Goal: Information Seeking & Learning: Check status

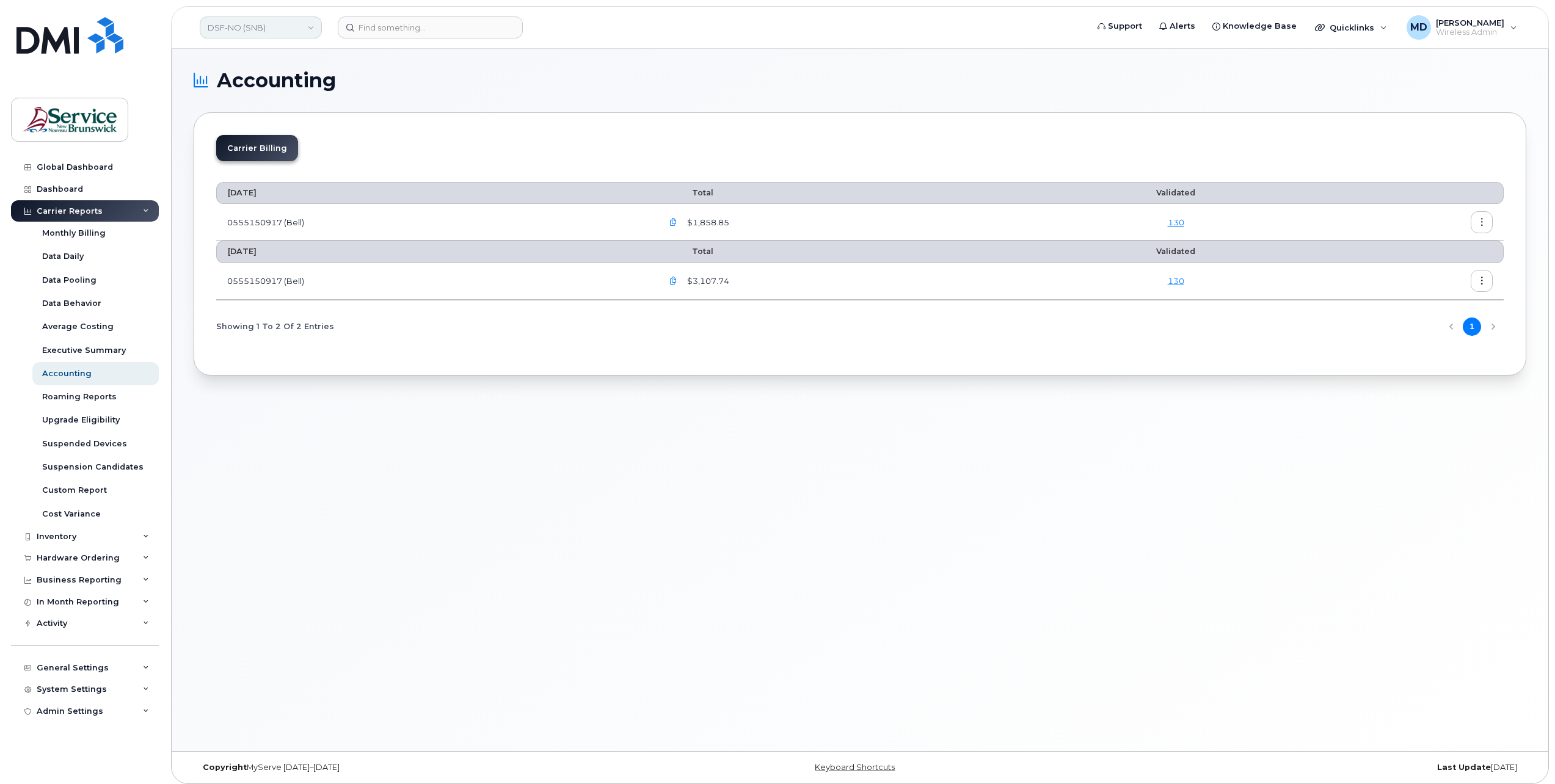
click at [256, 26] on link "DSF-NO (SNB)" at bounding box center [261, 28] width 122 height 22
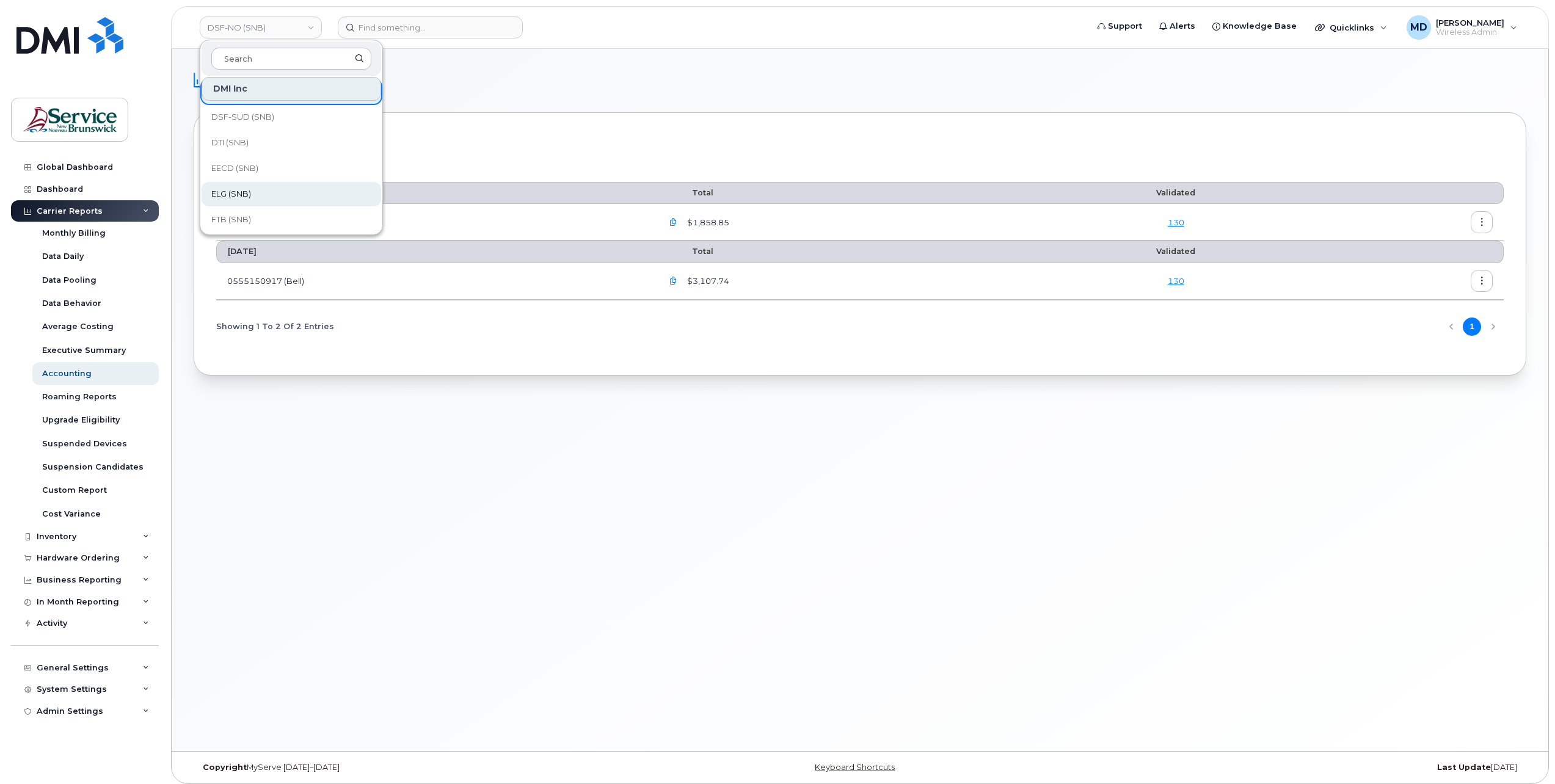
scroll to position [406, 0]
click at [254, 141] on link "KLC (SNB)" at bounding box center [291, 144] width 179 height 24
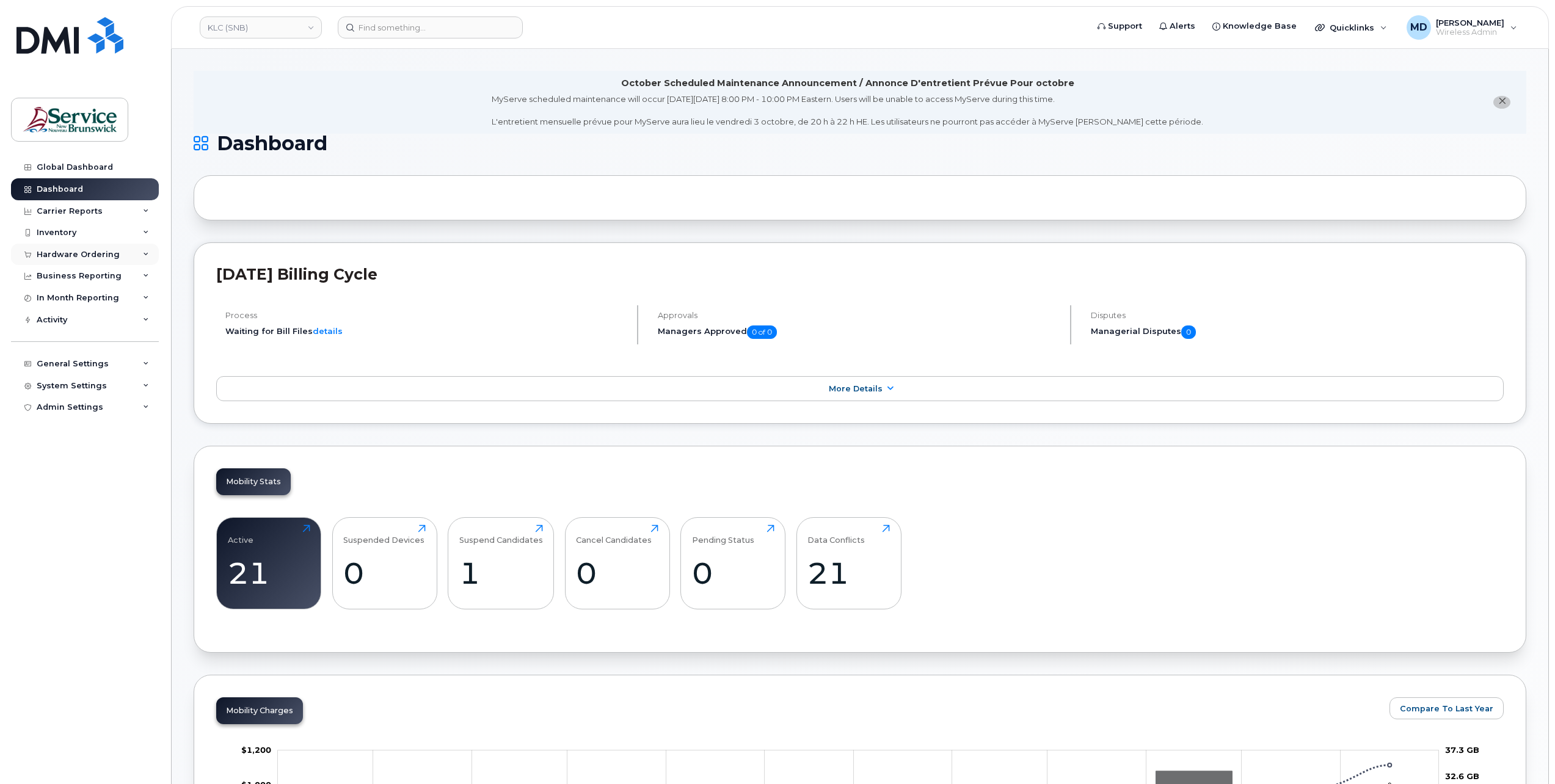
click at [93, 256] on div "Hardware Ordering" at bounding box center [78, 254] width 83 height 10
click at [53, 299] on div "Orders" at bounding box center [57, 300] width 30 height 11
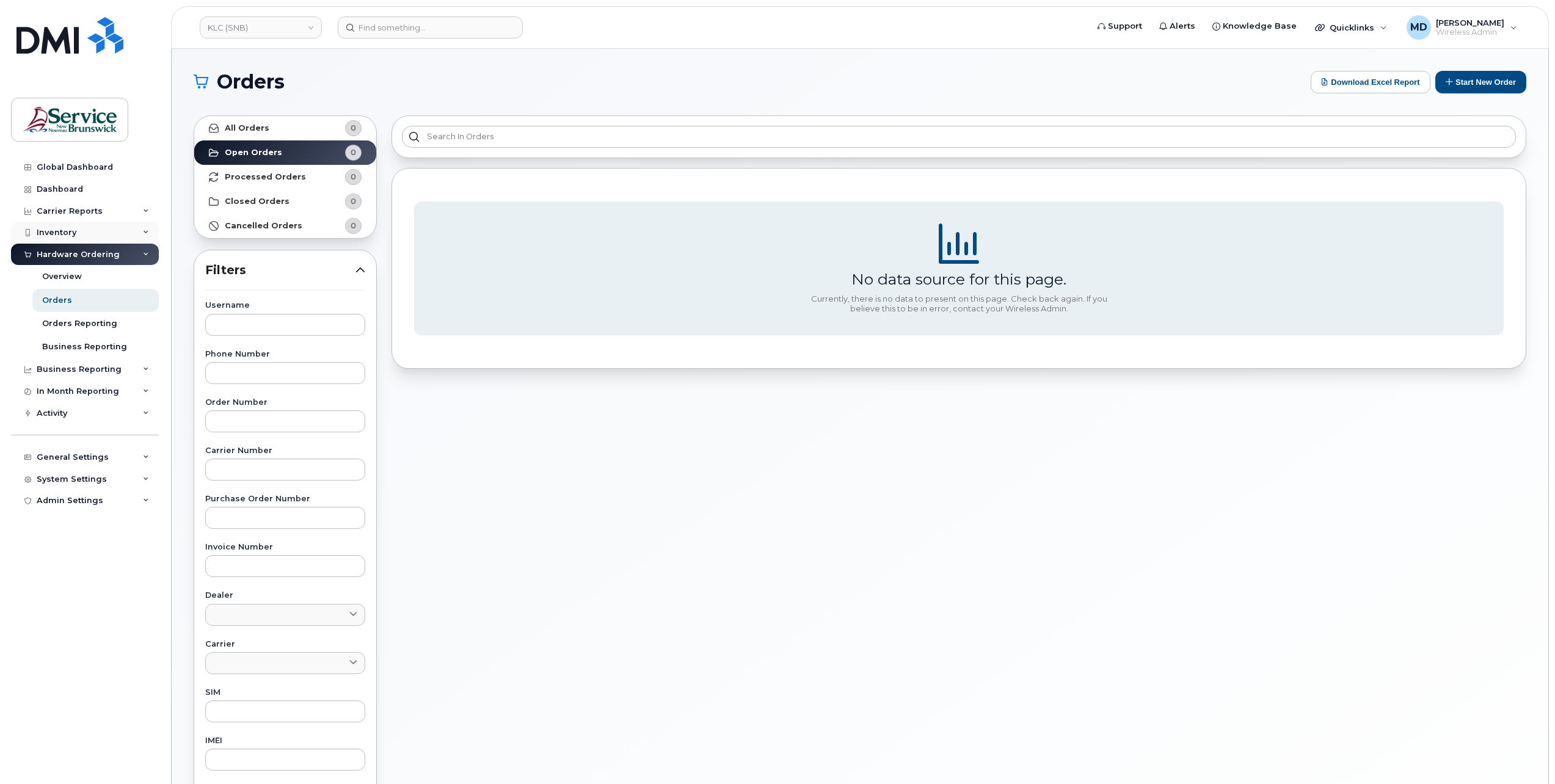
click at [64, 231] on div "Inventory" at bounding box center [56, 232] width 40 height 10
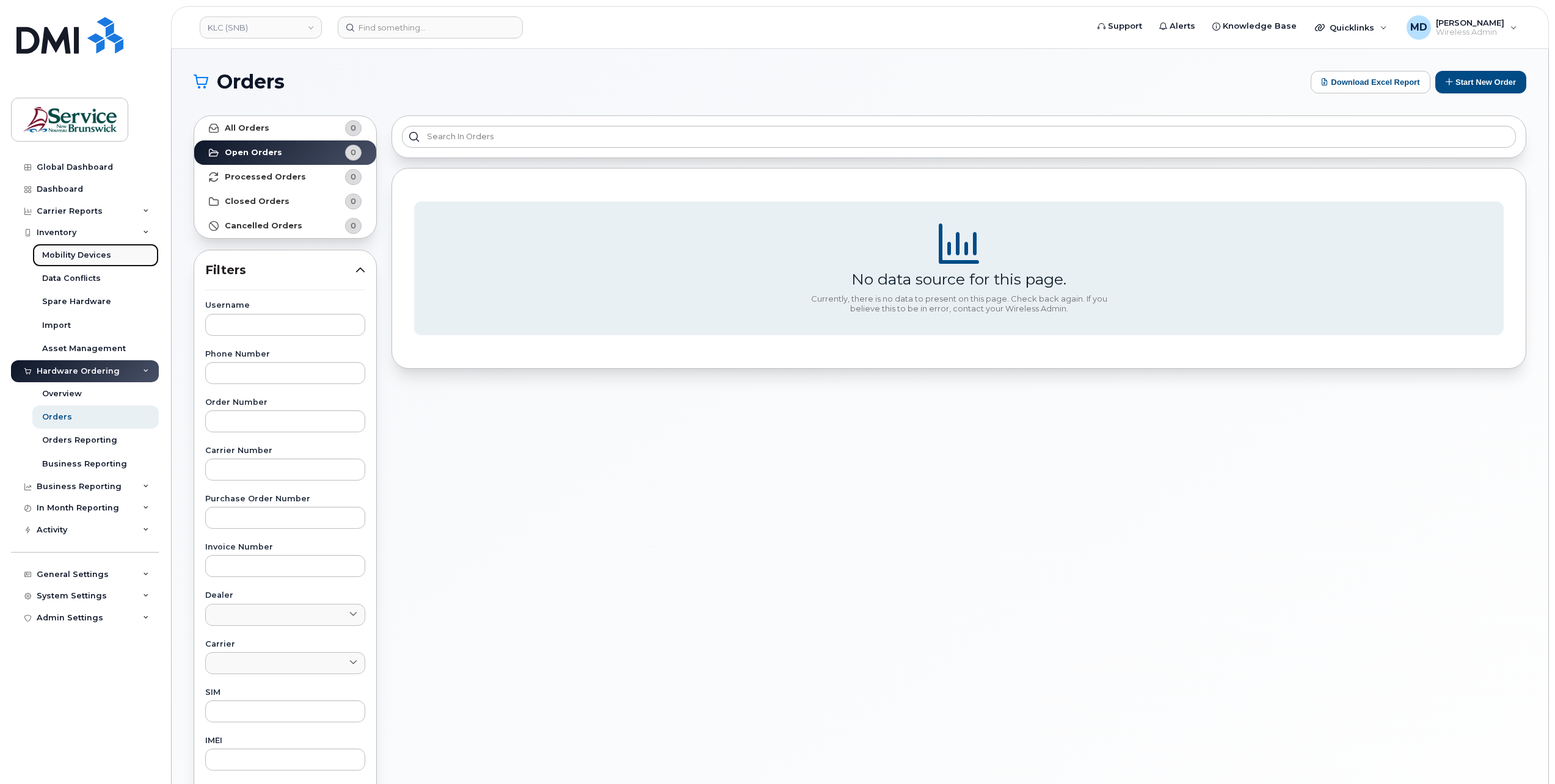
click at [61, 252] on div "Mobility Devices" at bounding box center [77, 255] width 69 height 11
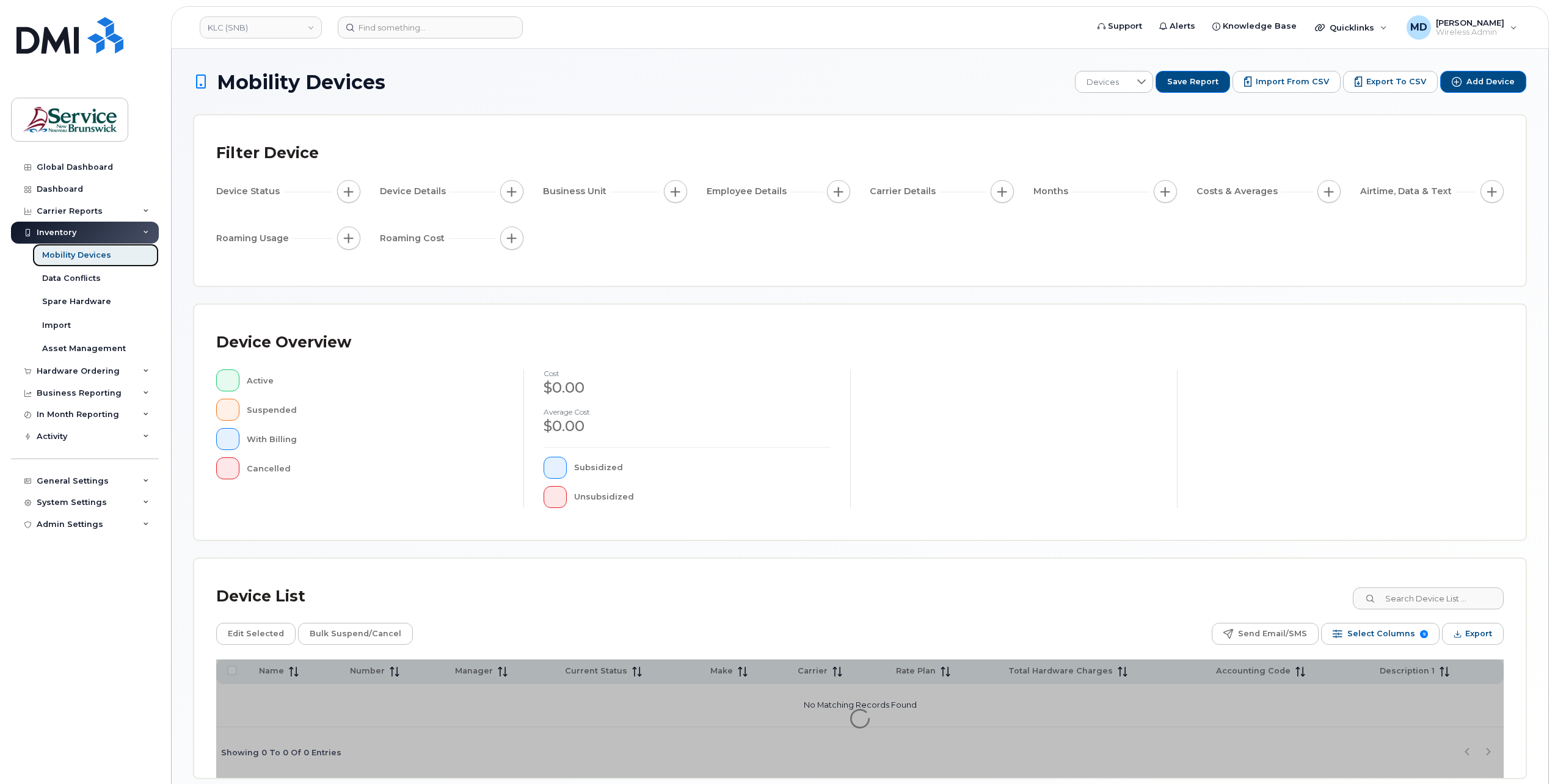
scroll to position [53, 0]
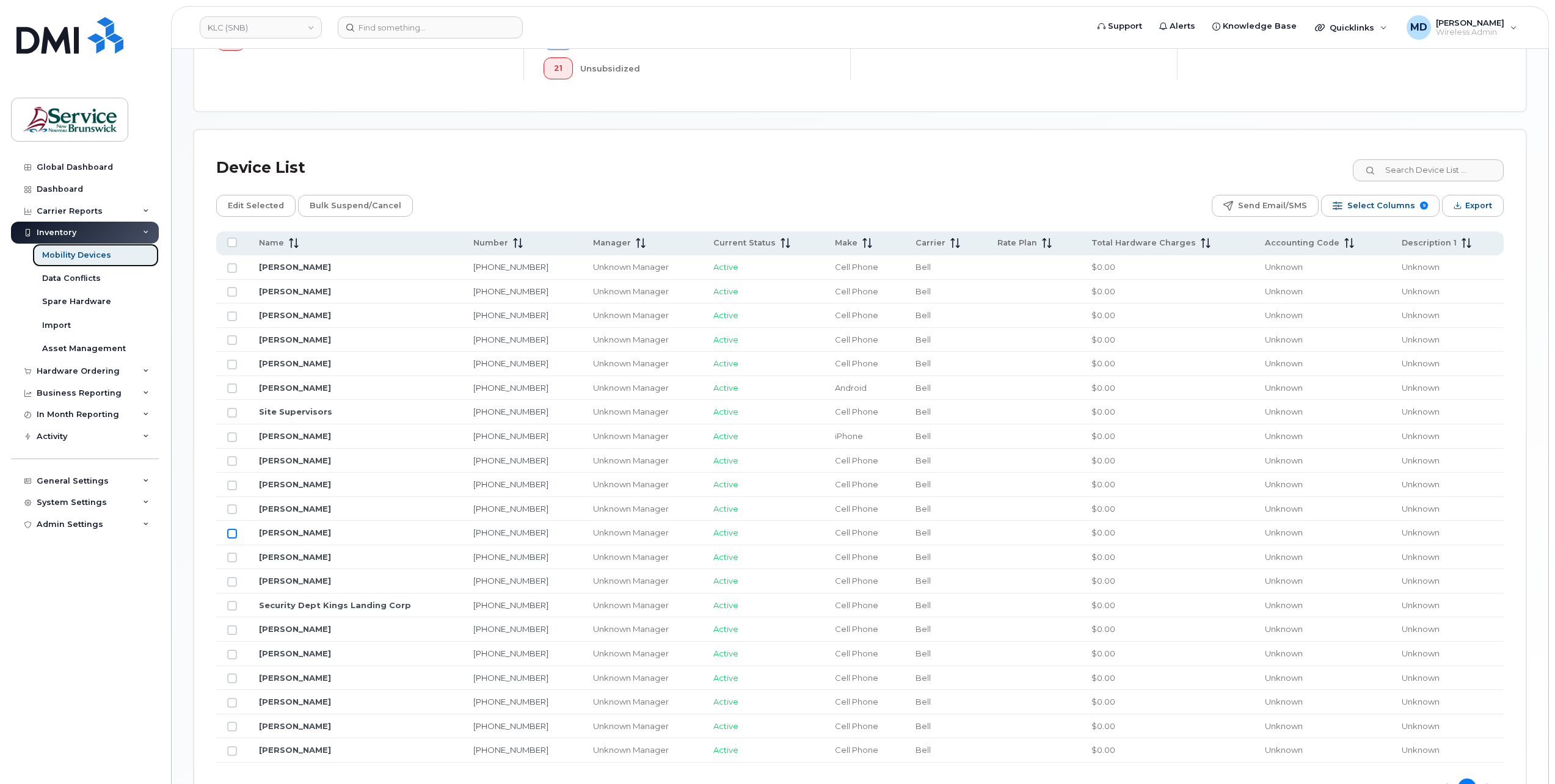
scroll to position [545, 0]
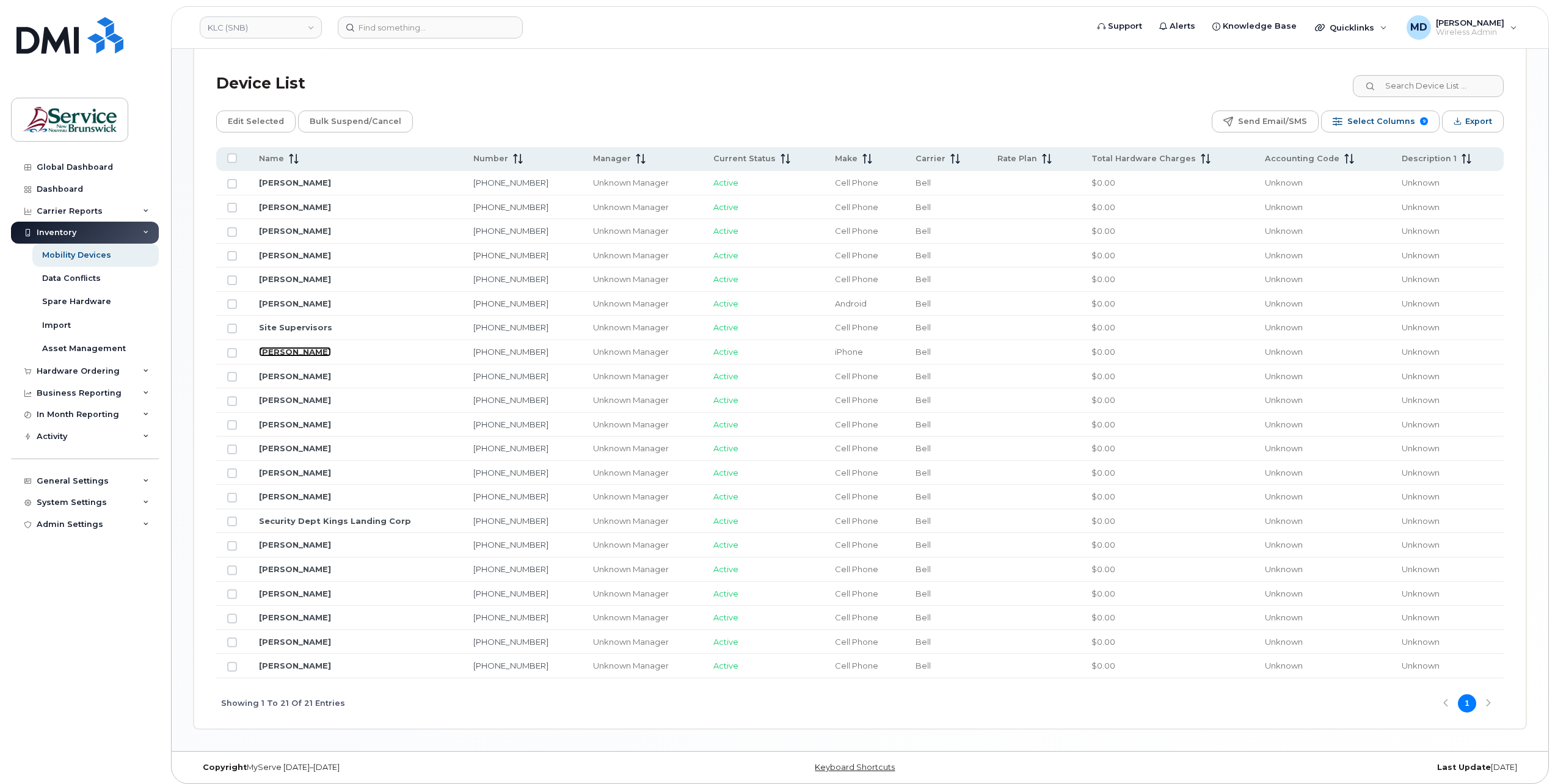
click at [298, 349] on link "Nancy Theriault" at bounding box center [295, 351] width 72 height 10
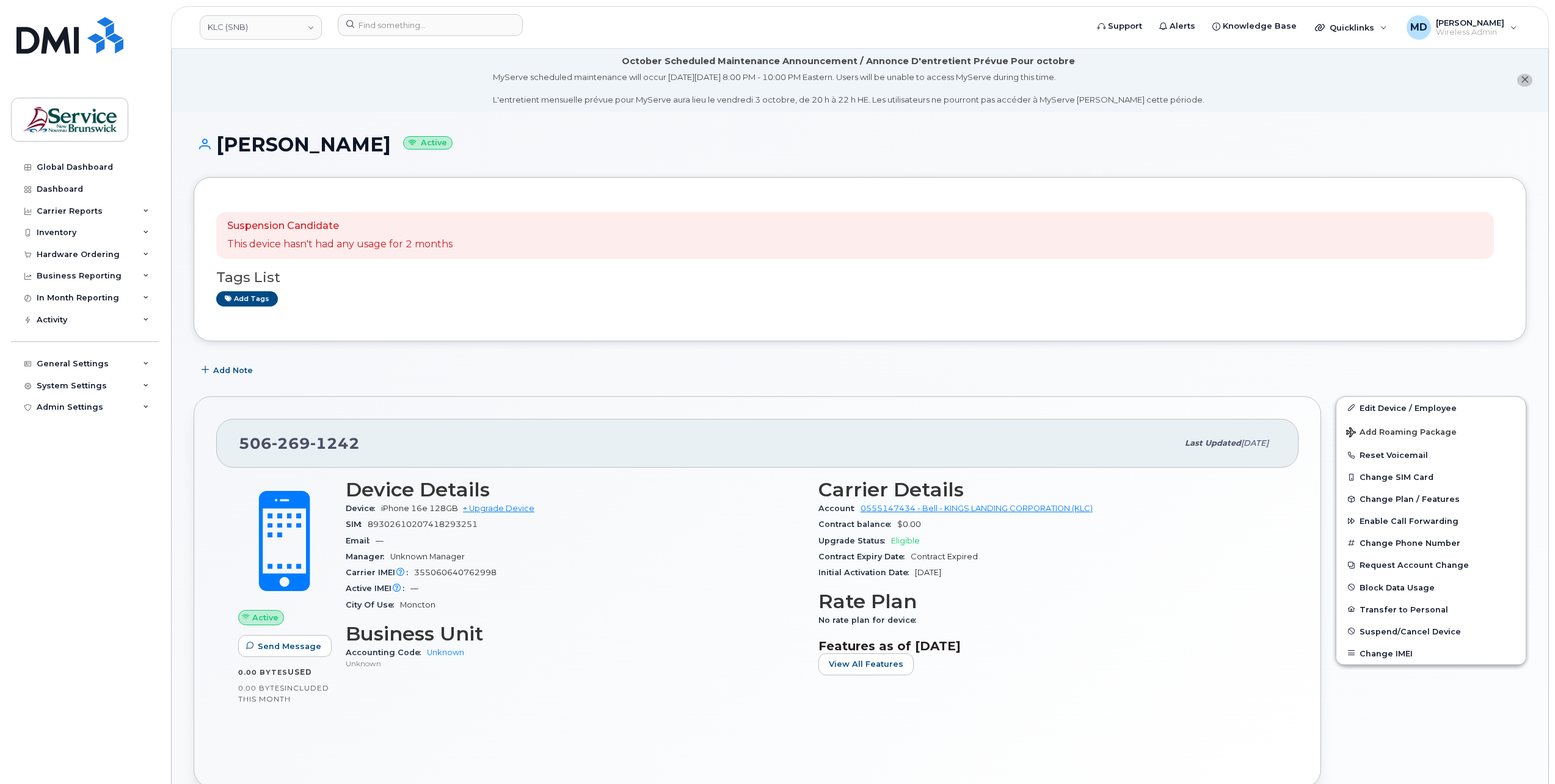
scroll to position [204, 0]
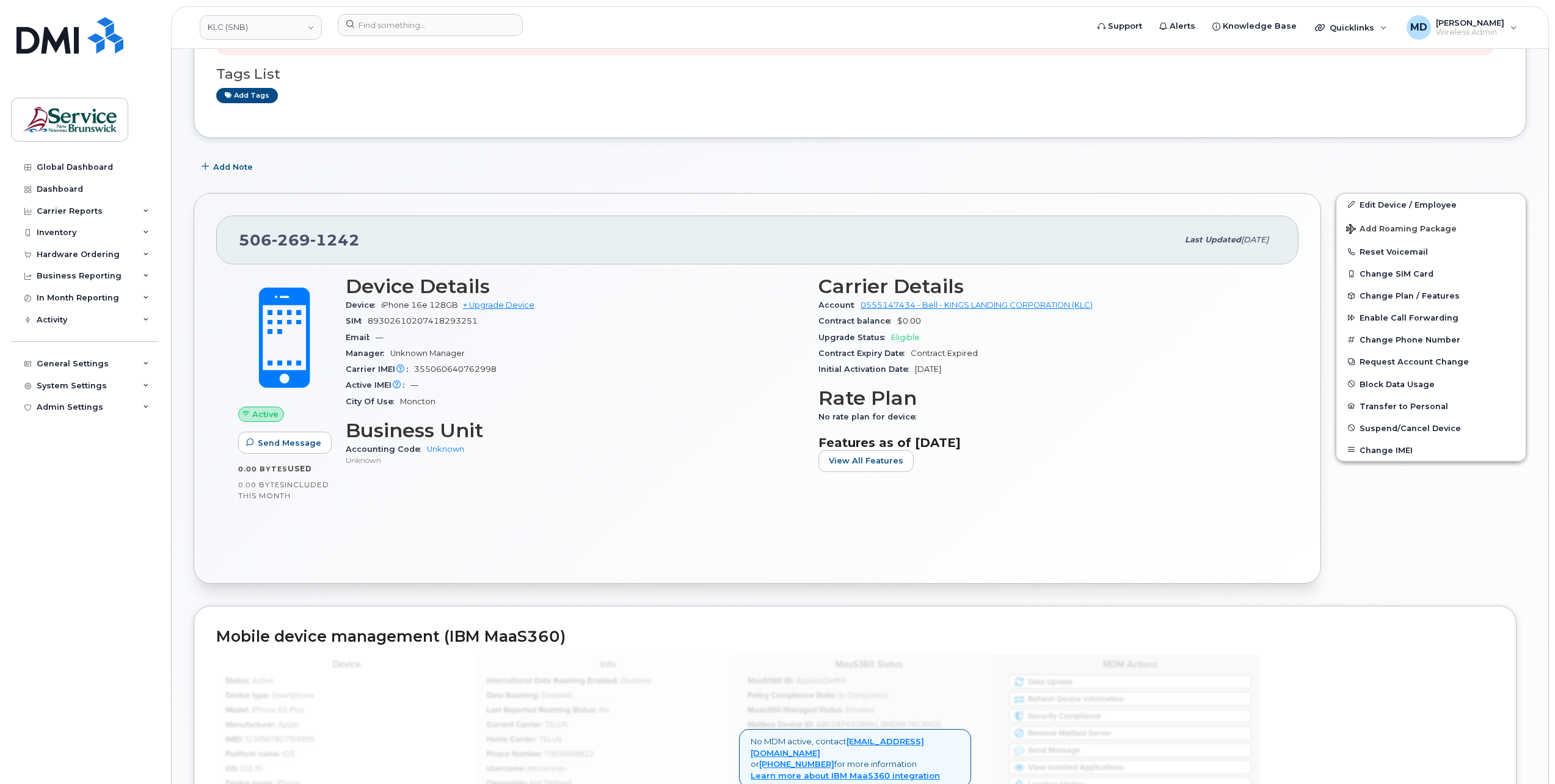
click at [392, 305] on span "iPhone 16e 128GB" at bounding box center [419, 305] width 77 height 10
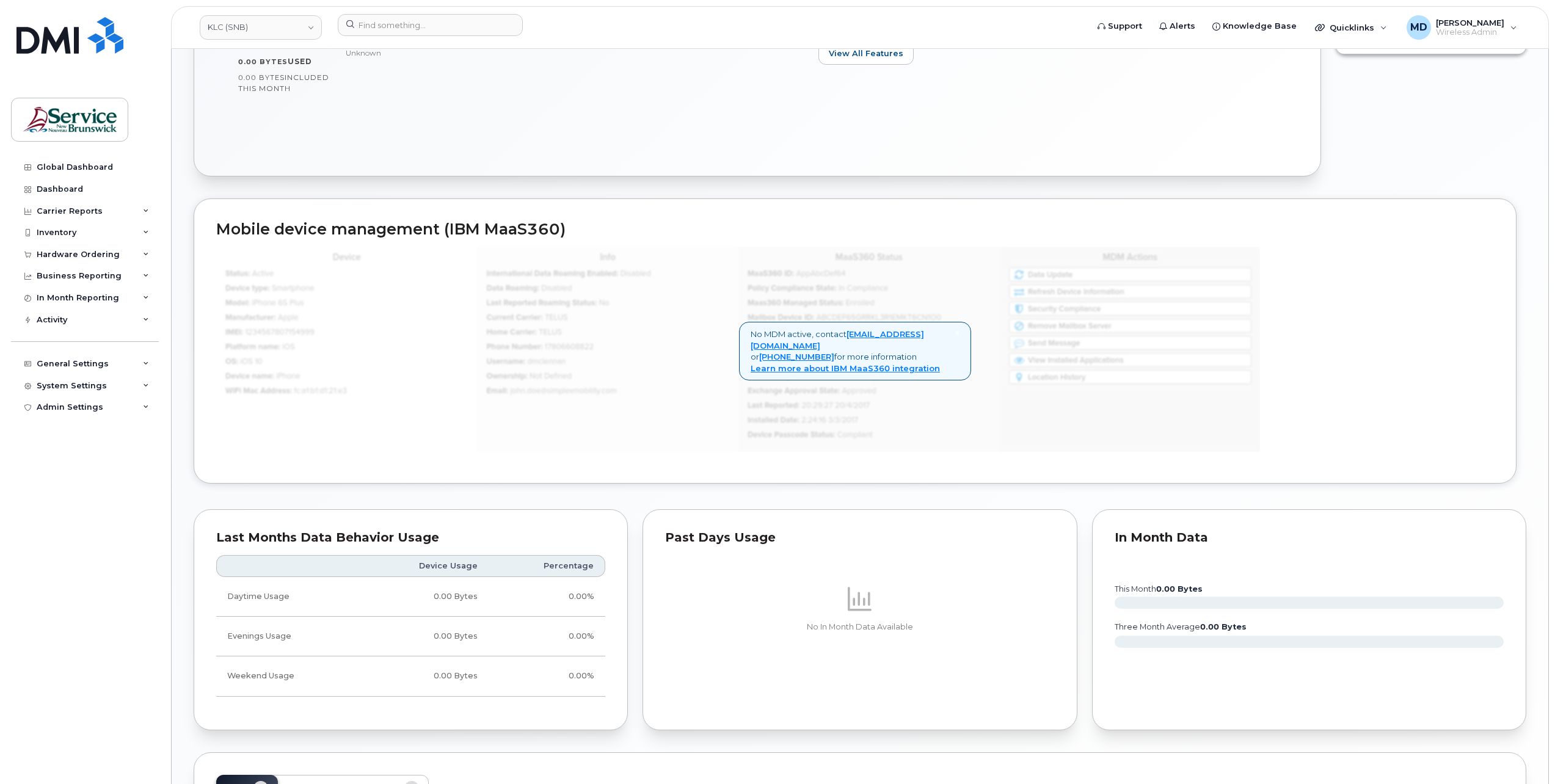
scroll to position [889, 0]
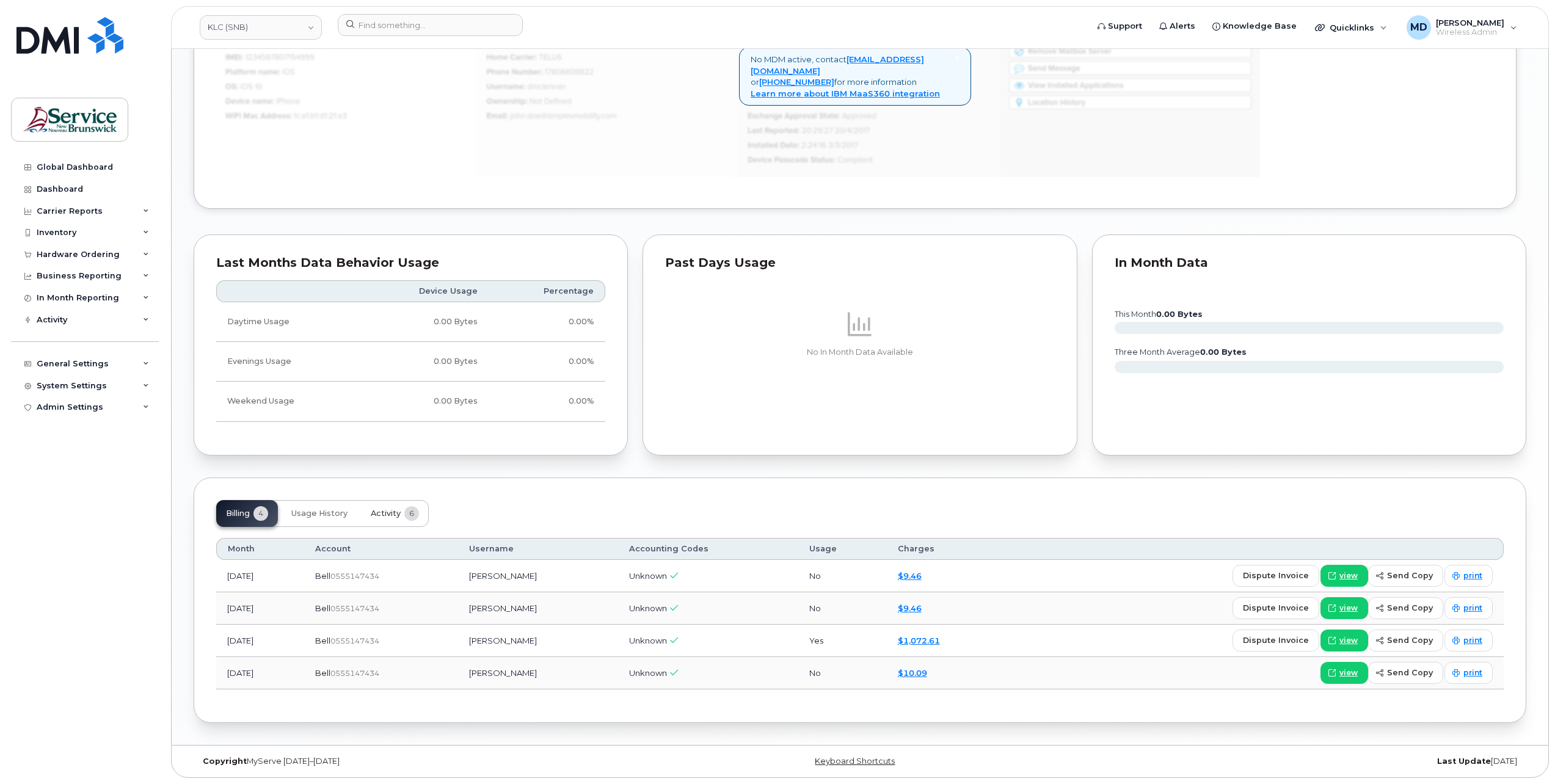
click at [386, 518] on span "Activity" at bounding box center [385, 513] width 30 height 10
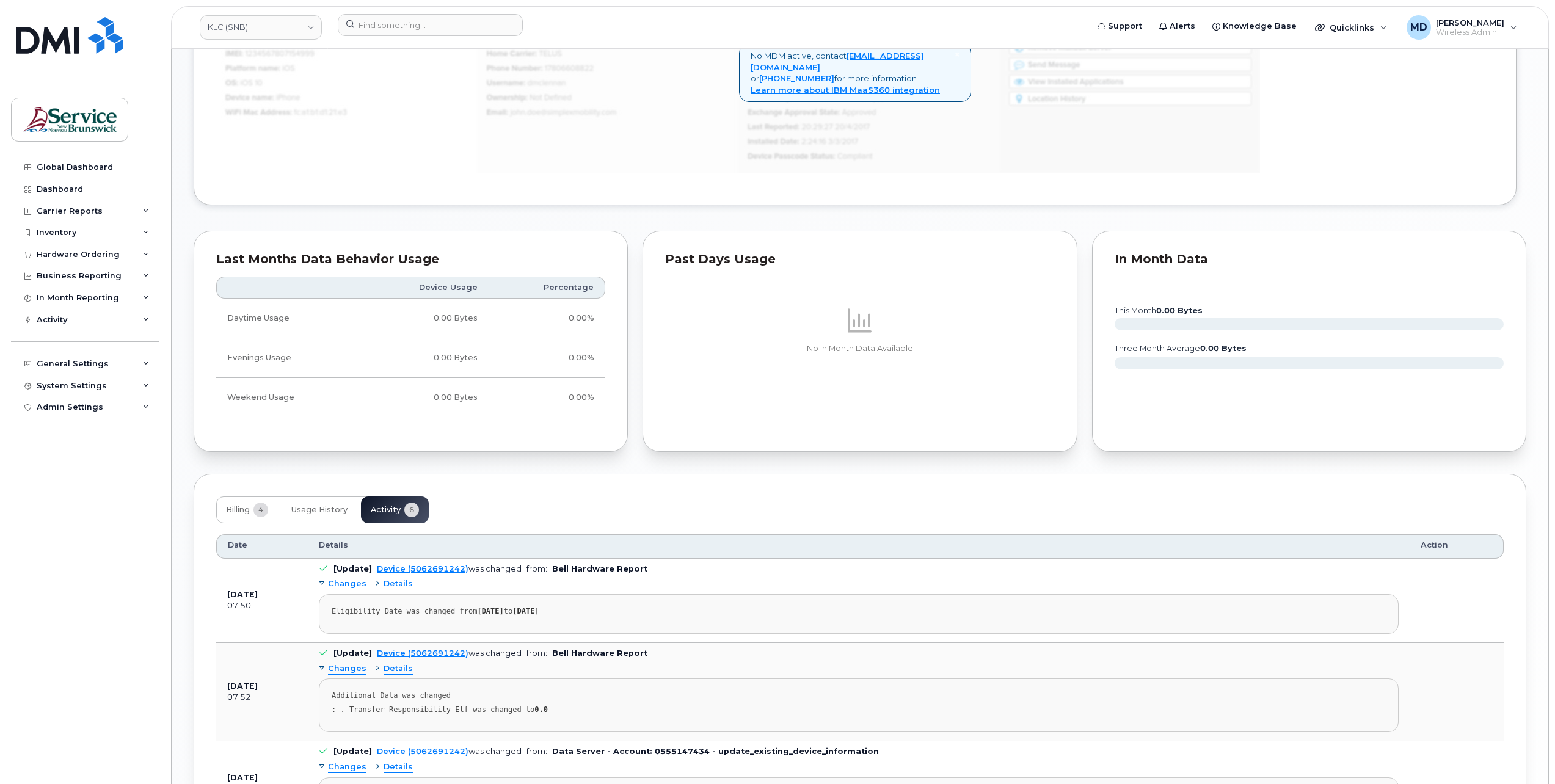
scroll to position [1203, 0]
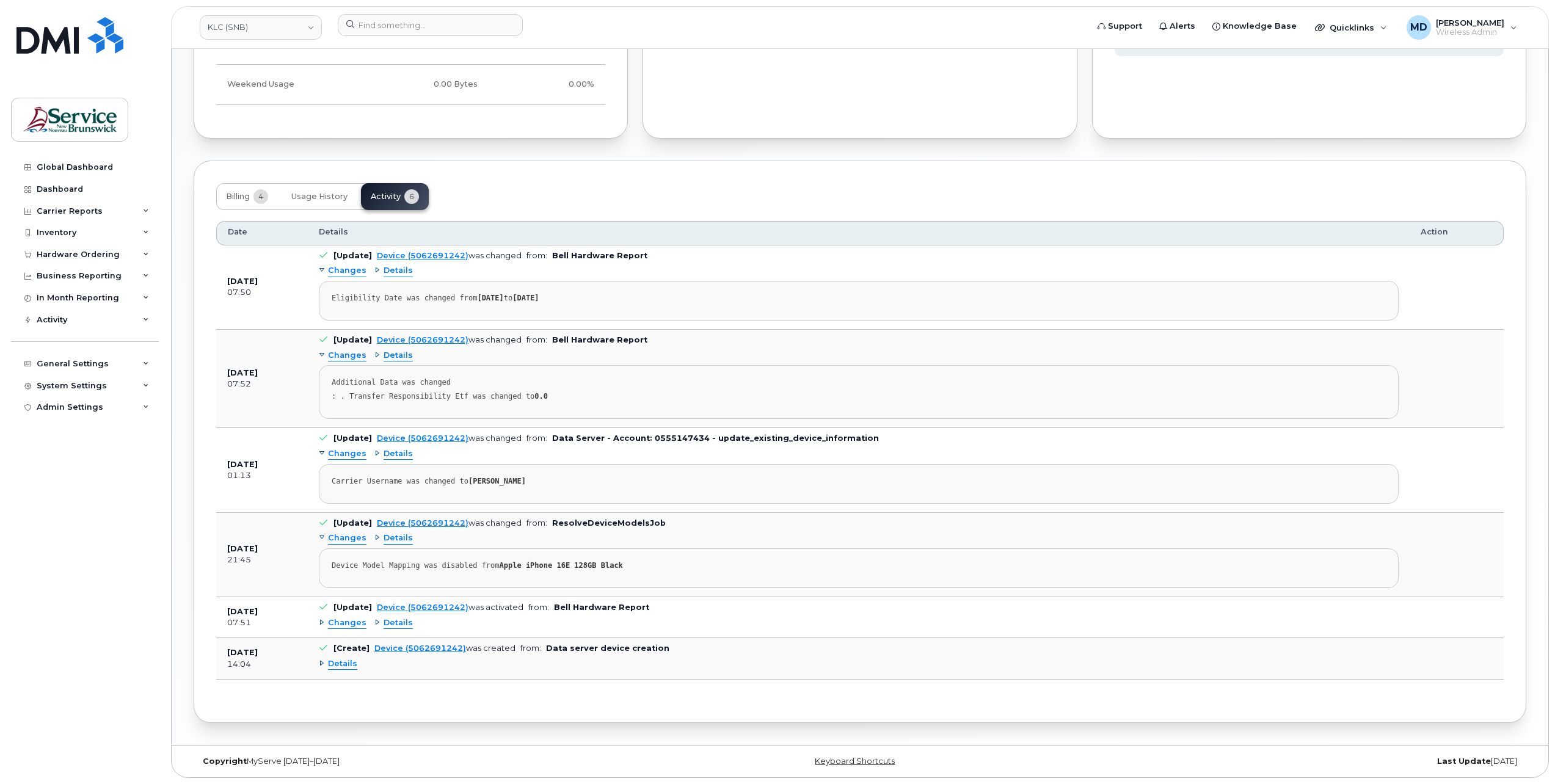
click at [349, 670] on span "Details" at bounding box center [343, 664] width 29 height 12
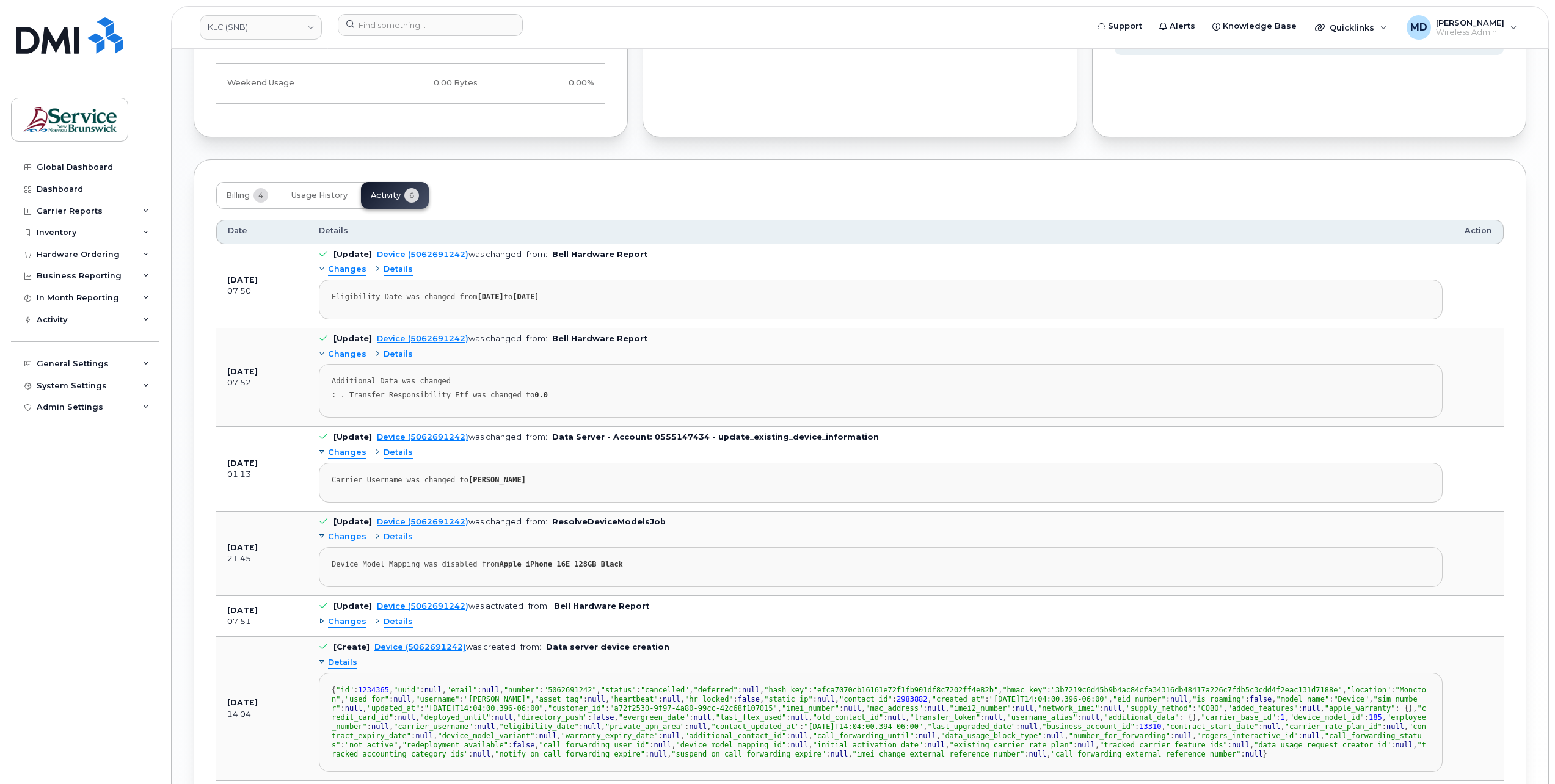
click at [349, 668] on span "Details" at bounding box center [343, 662] width 29 height 12
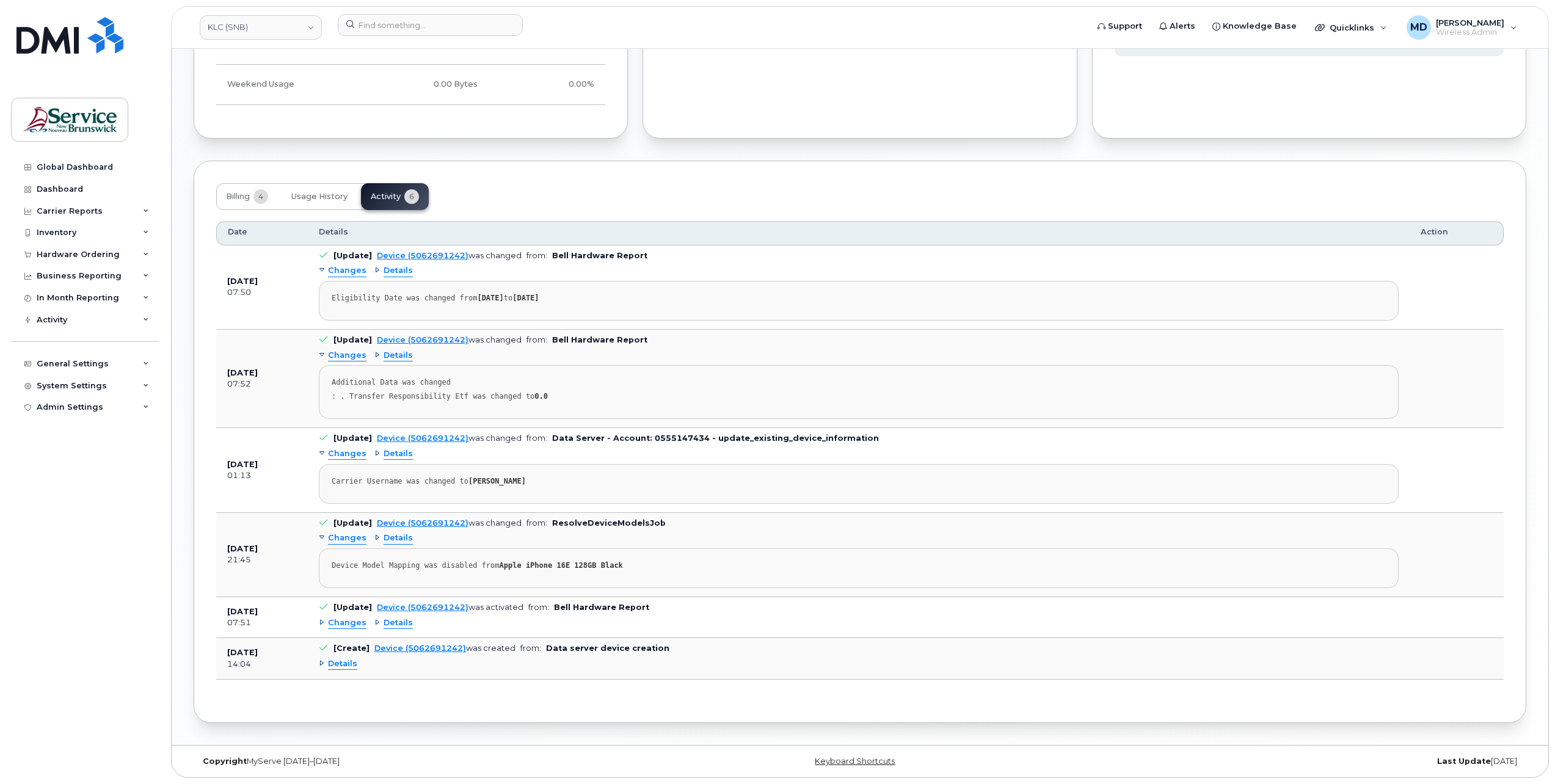
click at [348, 623] on span "Changes" at bounding box center [347, 623] width 39 height 12
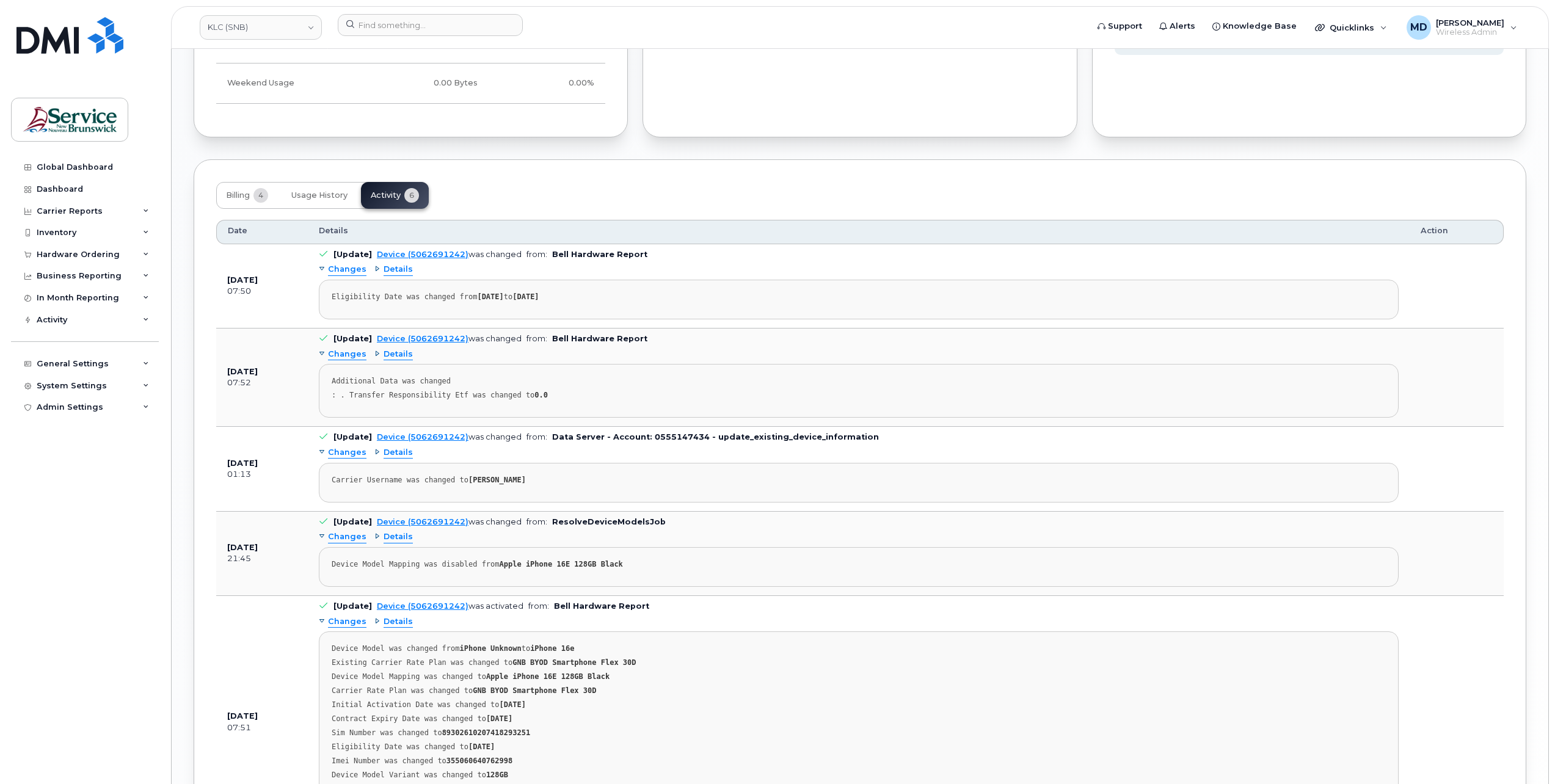
scroll to position [1415, 0]
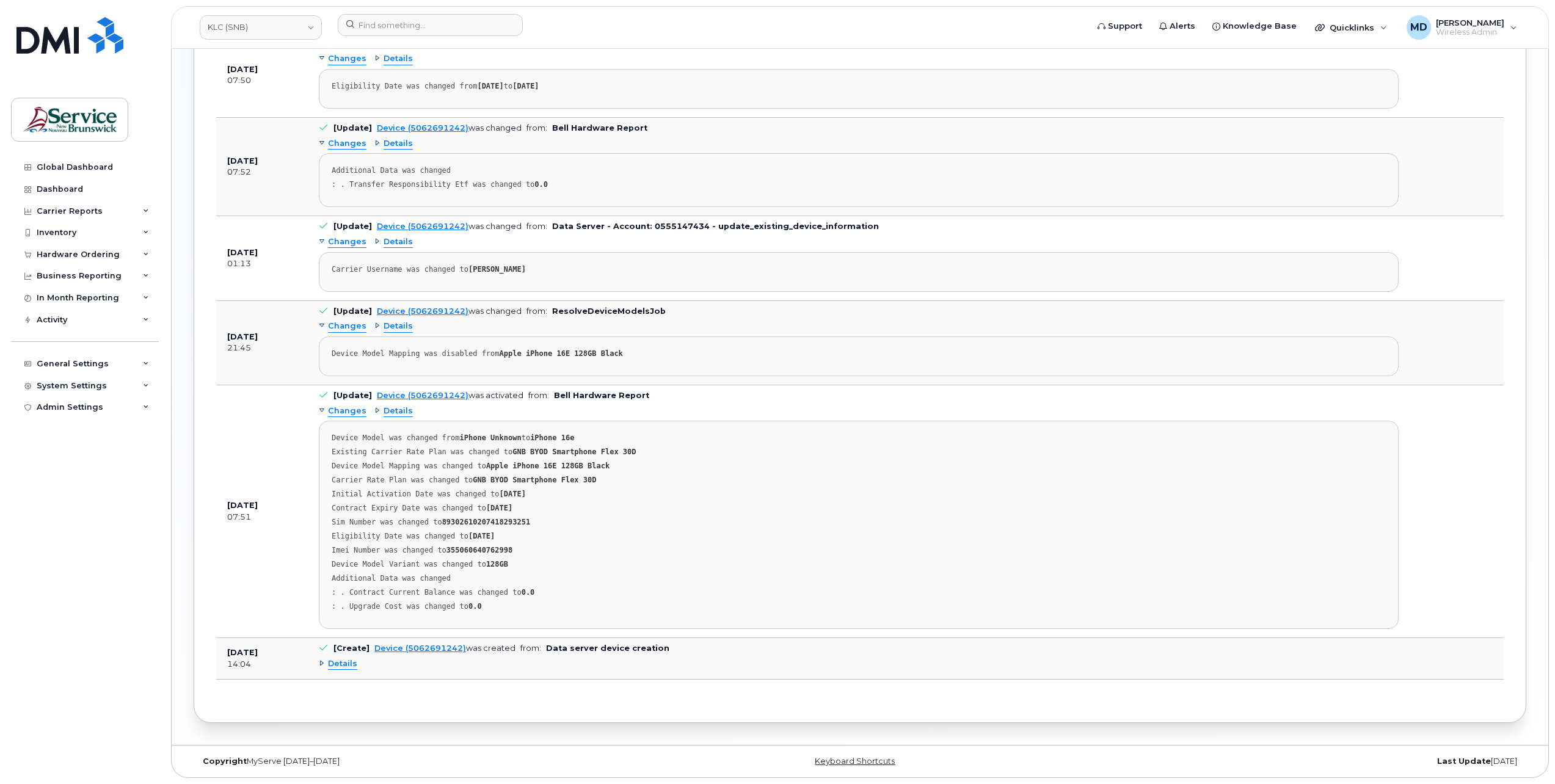
click at [341, 669] on span "Details" at bounding box center [343, 664] width 29 height 12
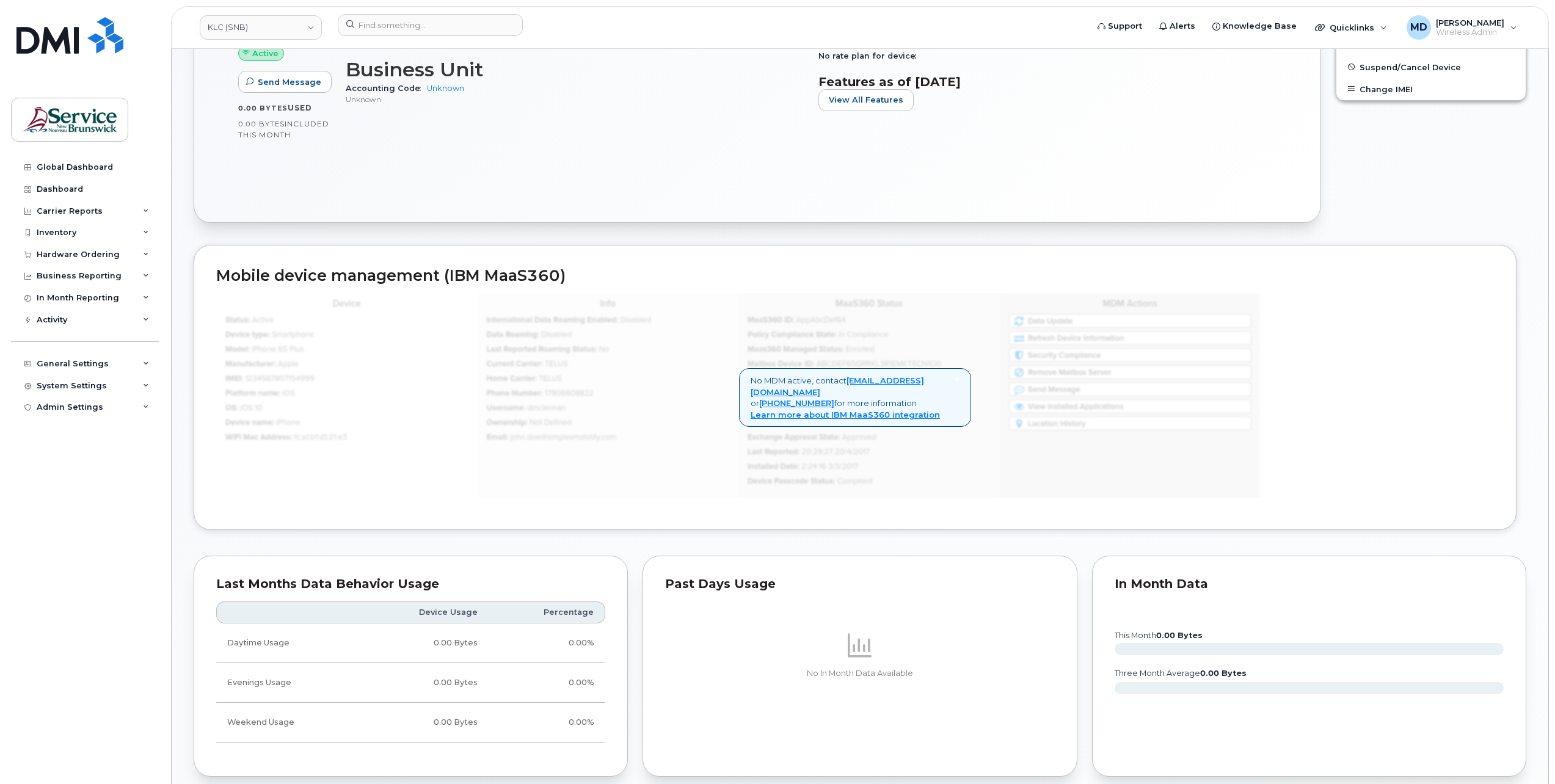
scroll to position [0, 0]
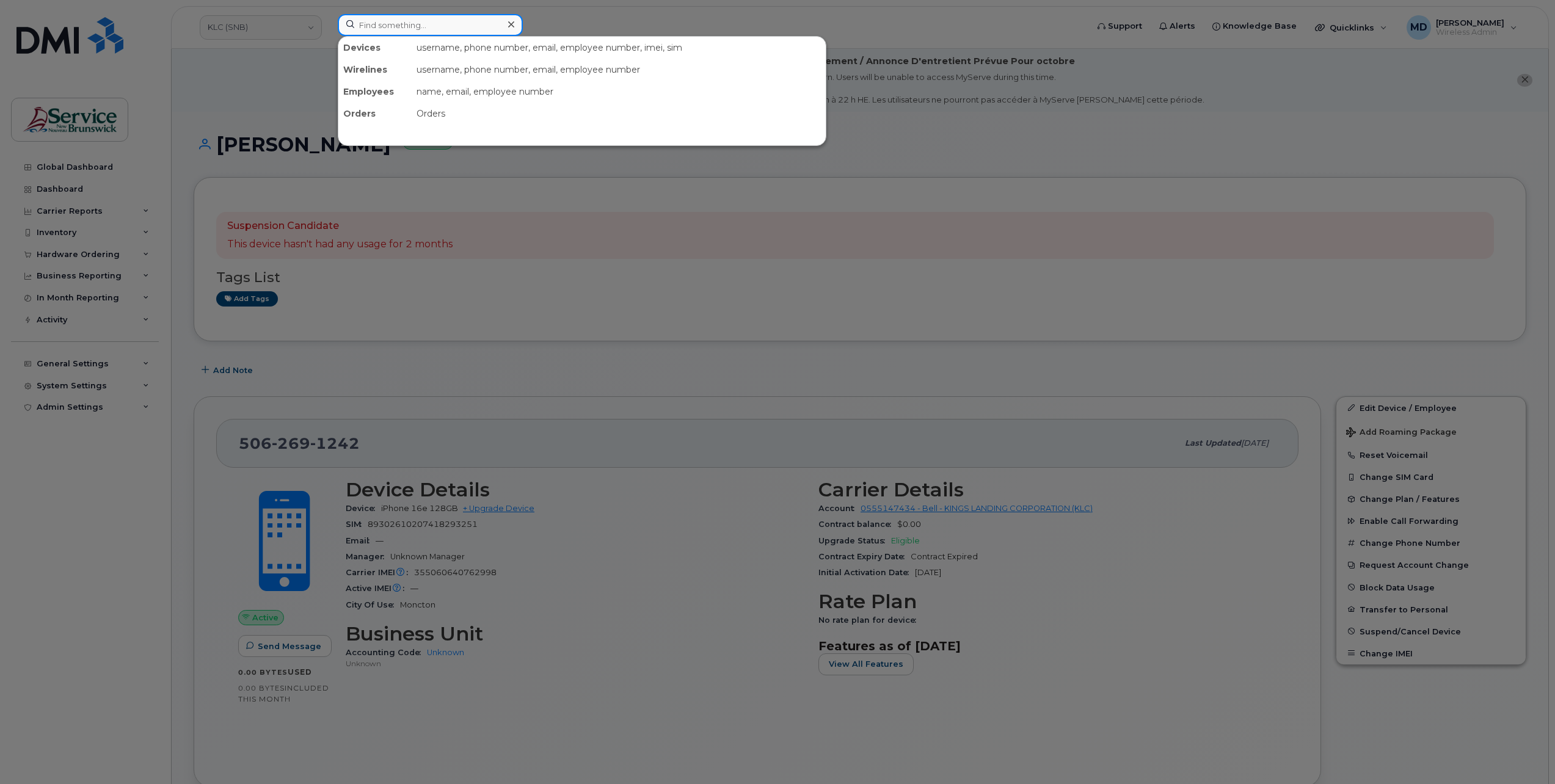
click at [403, 23] on input at bounding box center [430, 25] width 185 height 22
paste input "355060640762998"
type input "355060640762998"
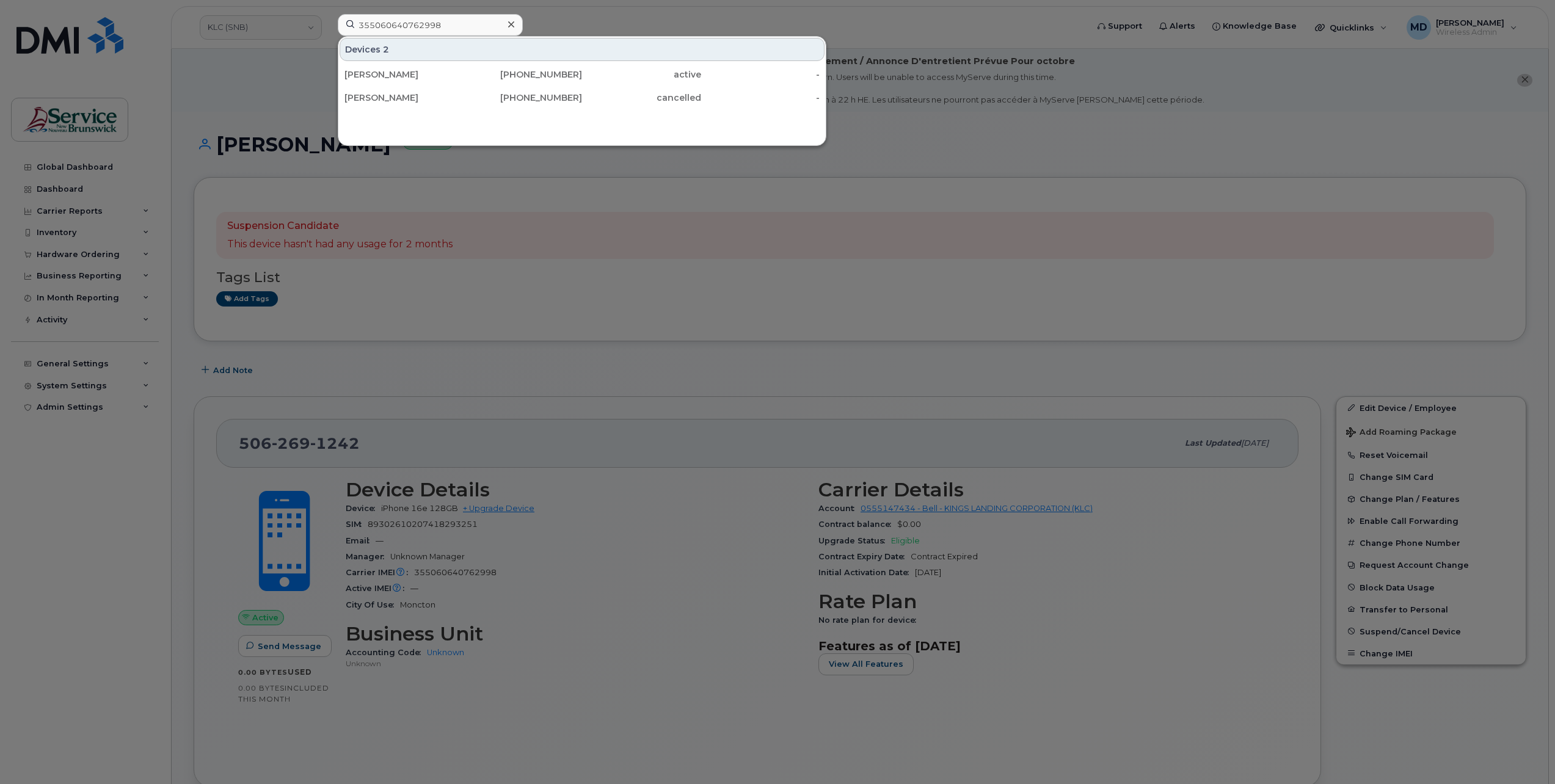
click at [557, 406] on div at bounding box center [777, 392] width 1555 height 784
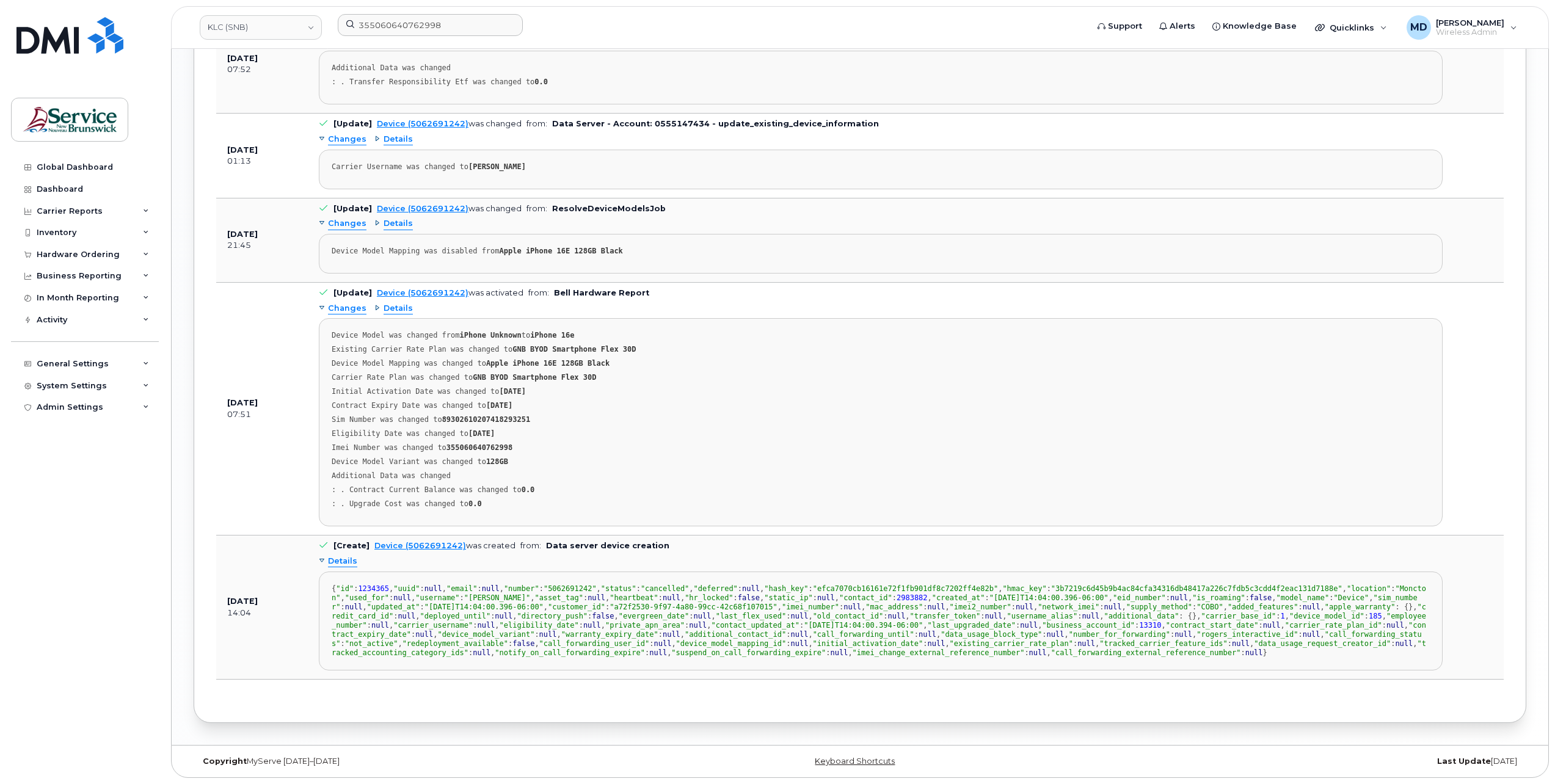
scroll to position [767, 0]
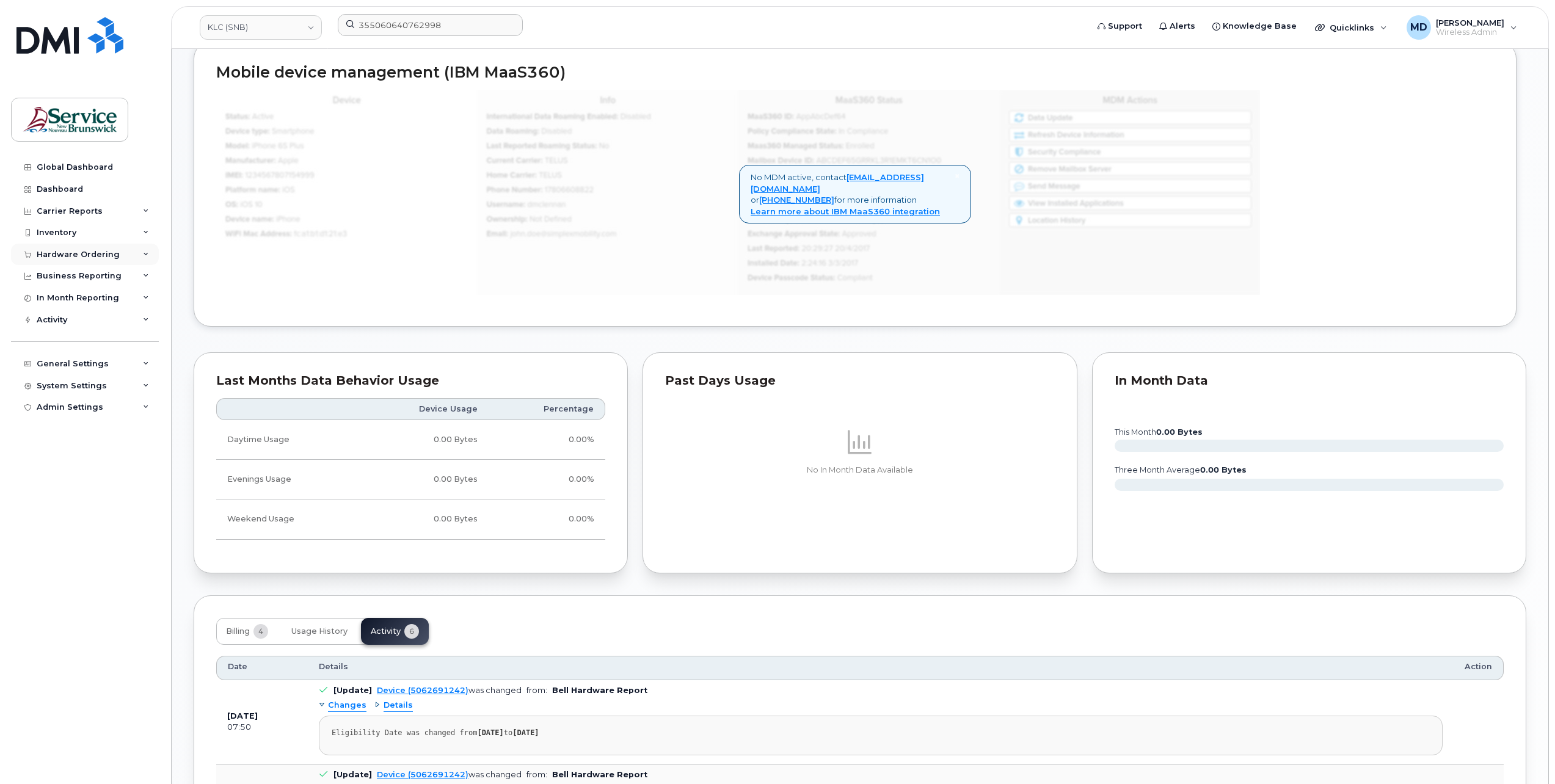
click at [67, 258] on div "Hardware Ordering" at bounding box center [78, 254] width 83 height 10
click at [56, 298] on div "Orders" at bounding box center [57, 300] width 30 height 11
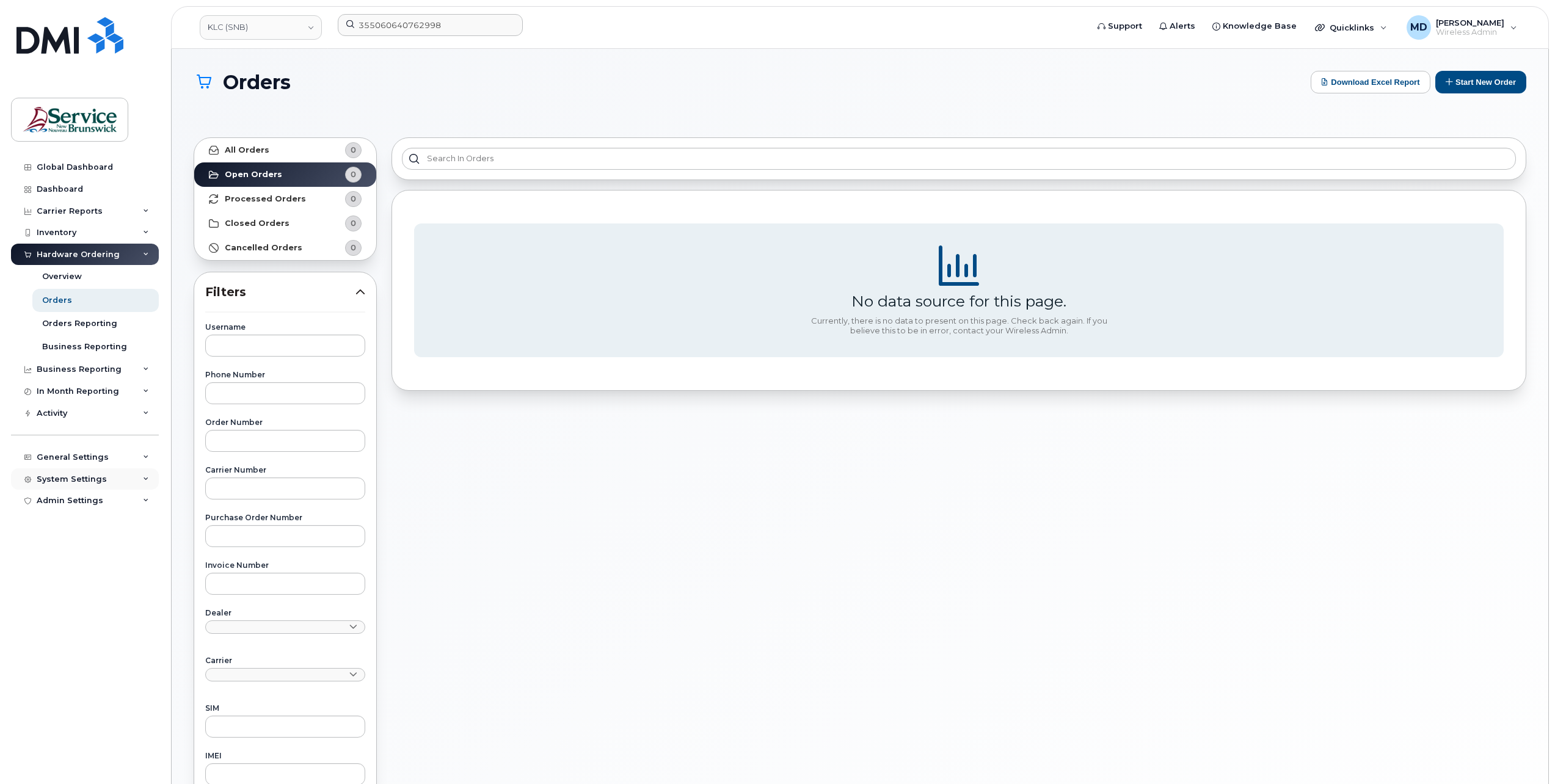
click at [67, 479] on div "System Settings" at bounding box center [72, 479] width 70 height 10
click at [70, 658] on link "Users" at bounding box center [95, 665] width 127 height 23
click at [78, 662] on link "Users" at bounding box center [95, 665] width 127 height 23
click at [57, 665] on div "Users" at bounding box center [55, 665] width 25 height 11
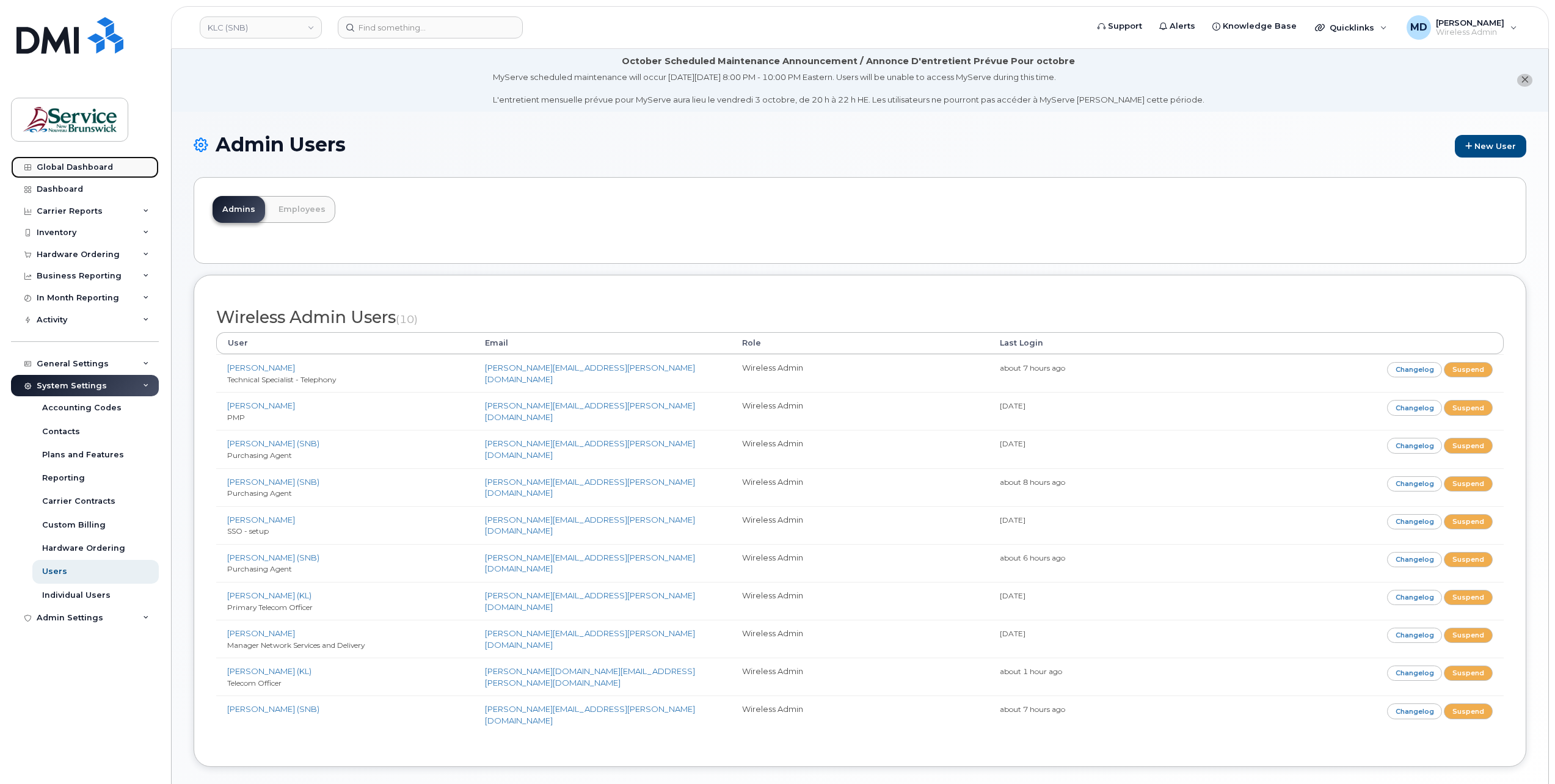
click at [86, 168] on div "Global Dashboard" at bounding box center [75, 167] width 76 height 10
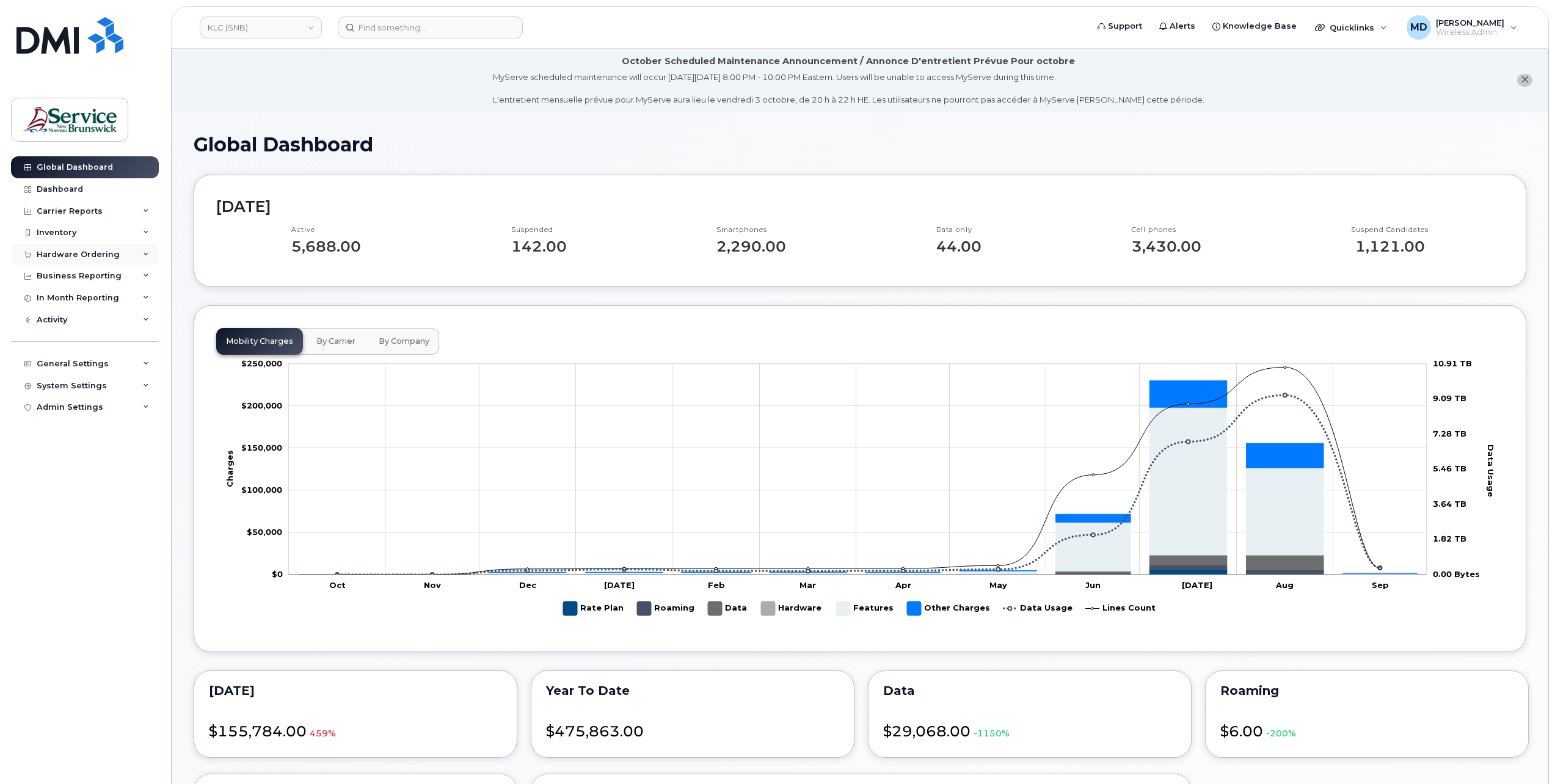
click at [86, 250] on div "Hardware Ordering" at bounding box center [78, 254] width 83 height 10
click at [62, 307] on link "Orders" at bounding box center [95, 300] width 127 height 23
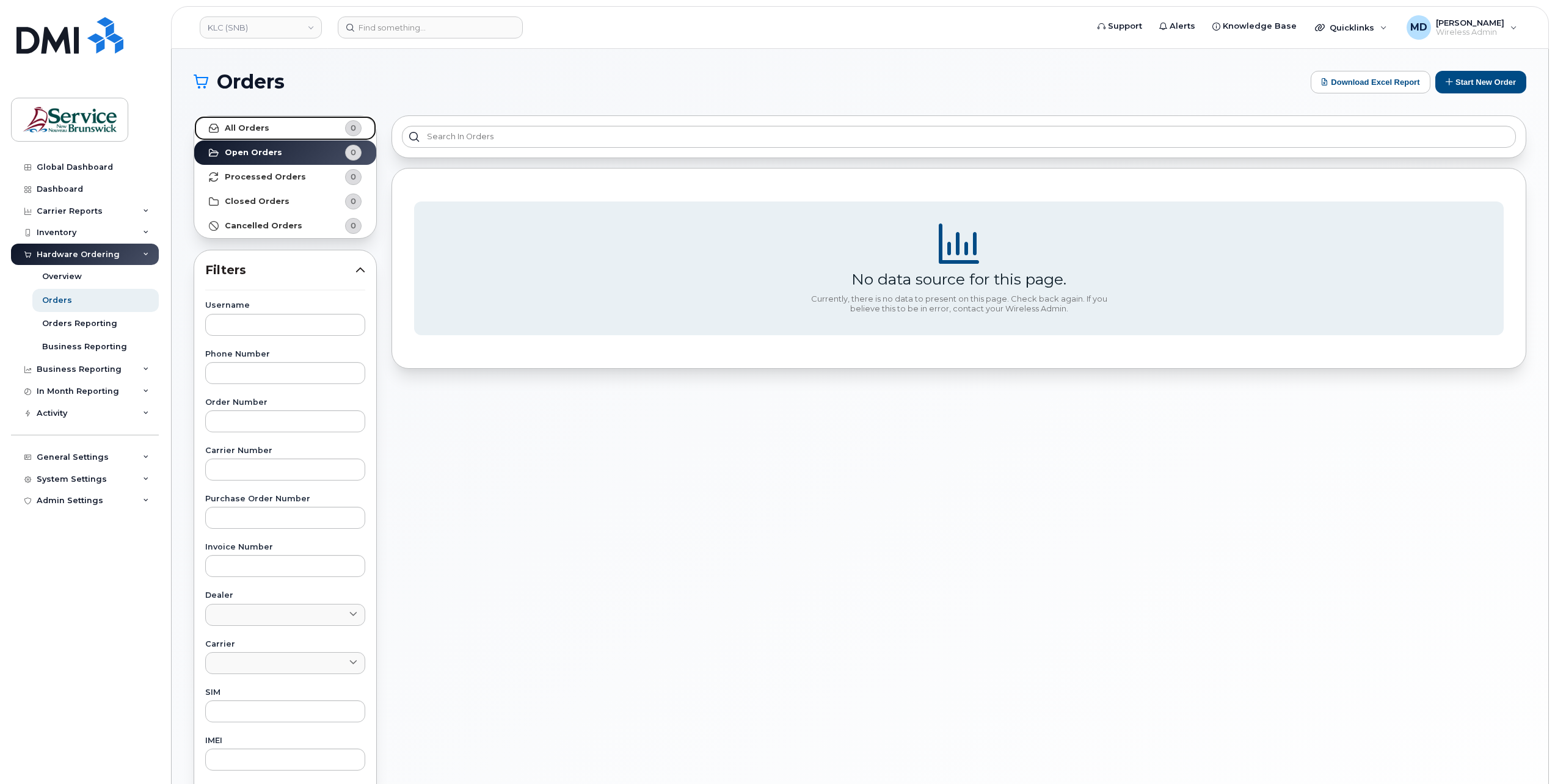
click at [258, 129] on strong "All Orders" at bounding box center [247, 127] width 45 height 10
